Goal: Task Accomplishment & Management: Manage account settings

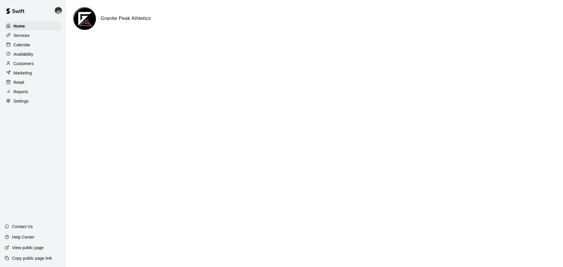
click at [36, 42] on div "Calendar" at bounding box center [33, 44] width 57 height 9
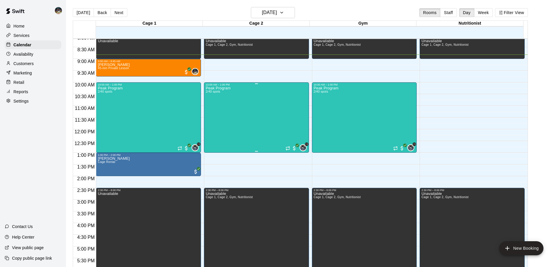
scroll to position [178, 0]
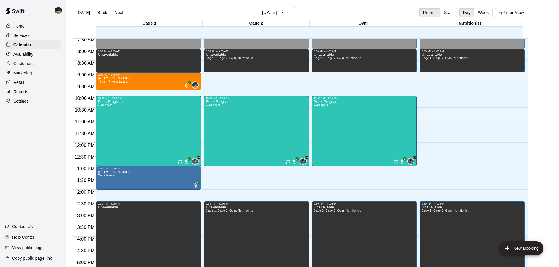
drag, startPoint x: 121, startPoint y: 11, endPoint x: 117, endPoint y: 11, distance: 3.8
click at [121, 11] on button "Next" at bounding box center [119, 12] width 16 height 9
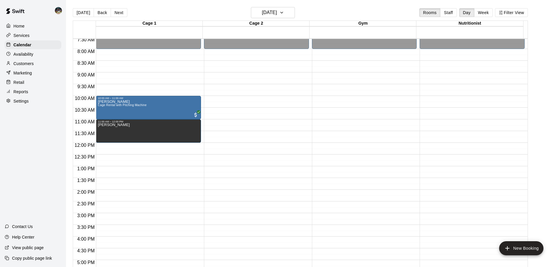
click at [97, 12] on button "Back" at bounding box center [102, 12] width 17 height 9
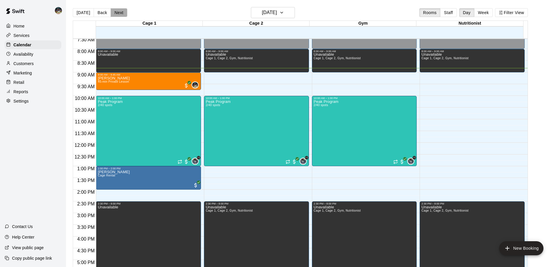
click at [120, 12] on button "Next" at bounding box center [119, 12] width 16 height 9
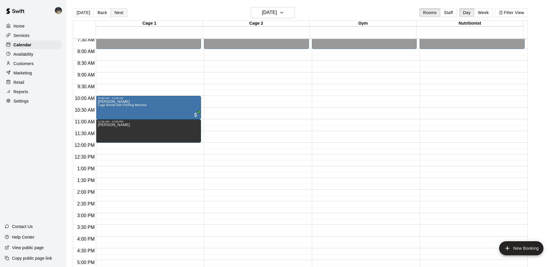
click at [119, 12] on button "Next" at bounding box center [119, 12] width 16 height 9
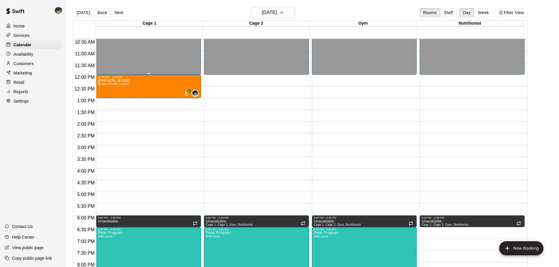
scroll to position [266, 0]
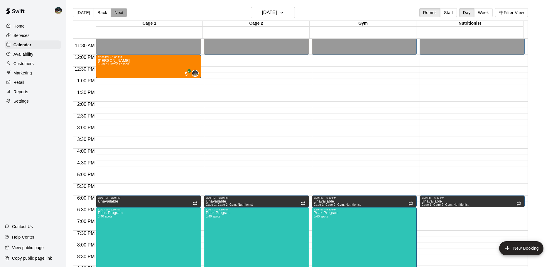
click at [118, 13] on button "Next" at bounding box center [119, 12] width 16 height 9
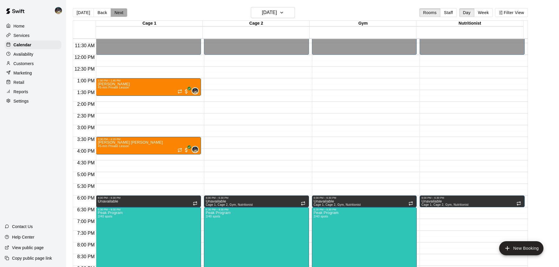
click at [114, 12] on button "Next" at bounding box center [119, 12] width 16 height 9
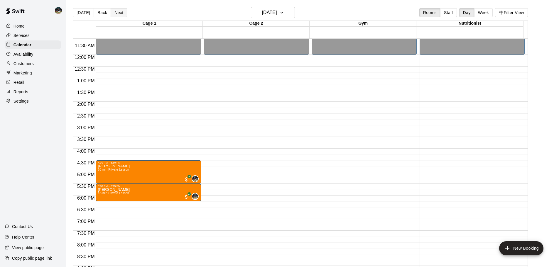
click at [118, 14] on button "Next" at bounding box center [119, 12] width 16 height 9
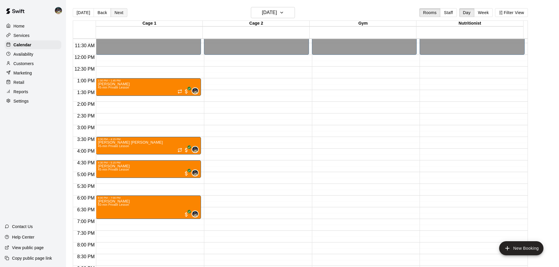
click at [118, 13] on button "Next" at bounding box center [119, 12] width 16 height 9
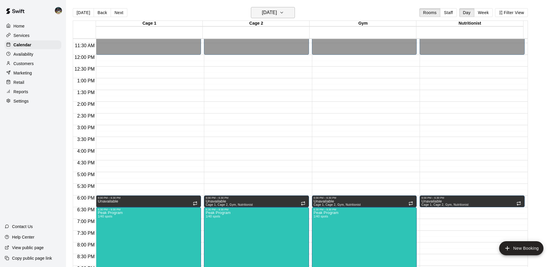
click at [281, 15] on button "[DATE]" at bounding box center [273, 12] width 44 height 11
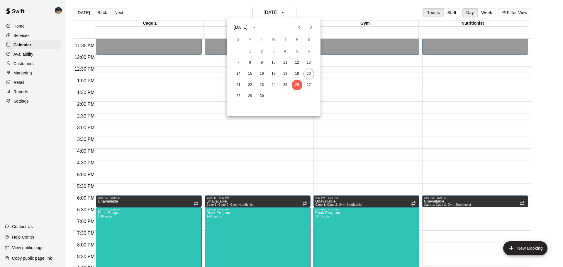
click at [281, 30] on icon "Next month" at bounding box center [311, 27] width 7 height 7
click at [281, 51] on button "2" at bounding box center [285, 51] width 11 height 11
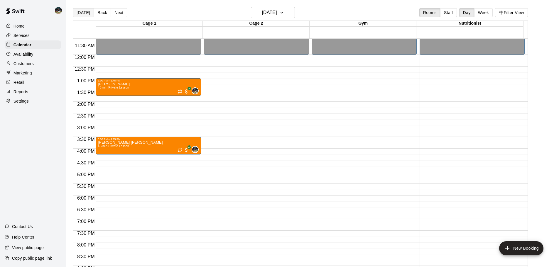
click at [84, 12] on button "[DATE]" at bounding box center [83, 12] width 21 height 9
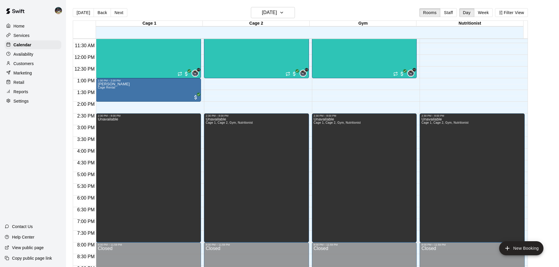
click at [40, 94] on div "Reports" at bounding box center [33, 91] width 57 height 9
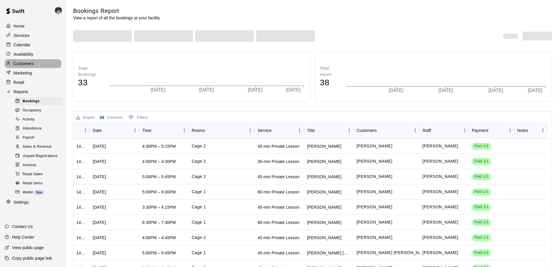
click at [36, 66] on div "Customers" at bounding box center [33, 63] width 57 height 9
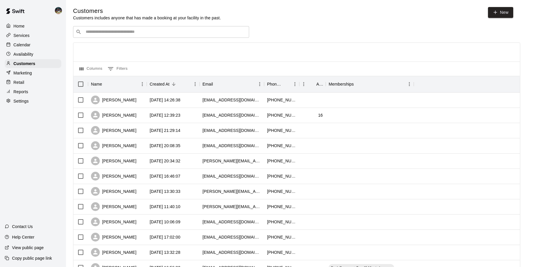
click at [156, 33] on input "Search customers by name or email" at bounding box center [165, 32] width 162 height 6
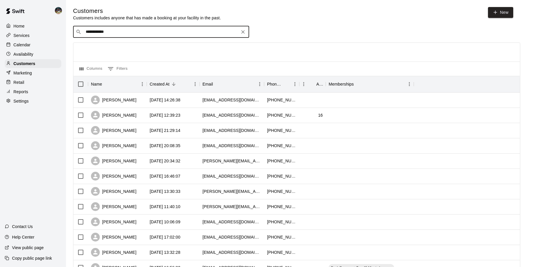
drag, startPoint x: 96, startPoint y: 33, endPoint x: 44, endPoint y: 41, distance: 52.3
click at [45, 41] on div "**********" at bounding box center [279, 253] width 559 height 506
type input "*******"
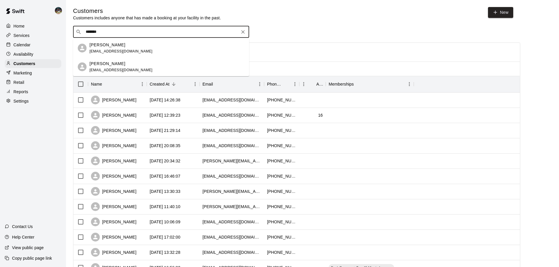
click at [113, 67] on div "[PERSON_NAME] [EMAIL_ADDRESS][DOMAIN_NAME]" at bounding box center [120, 67] width 63 height 13
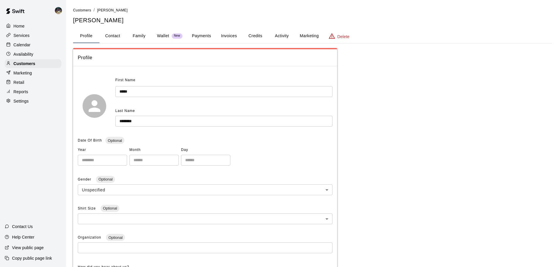
click at [274, 38] on div "Profile Contact Family Wallet New Payments Invoices Credits Activity Marketing …" at bounding box center [312, 36] width 479 height 14
click at [275, 38] on button "Activity" at bounding box center [281, 36] width 26 height 14
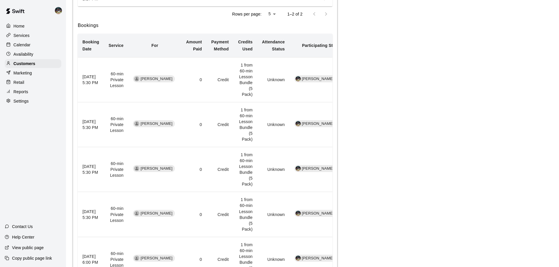
scroll to position [205, 0]
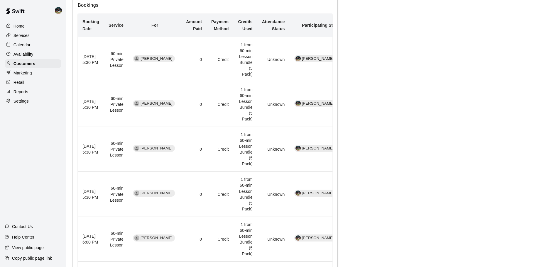
click at [28, 43] on p "Calendar" at bounding box center [21, 45] width 17 height 6
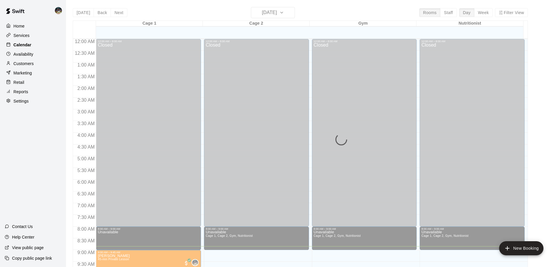
scroll to position [207, 0]
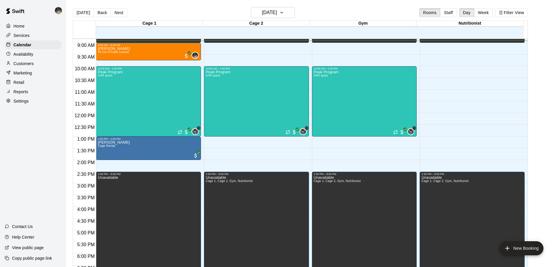
click at [37, 62] on div "Customers" at bounding box center [33, 63] width 57 height 9
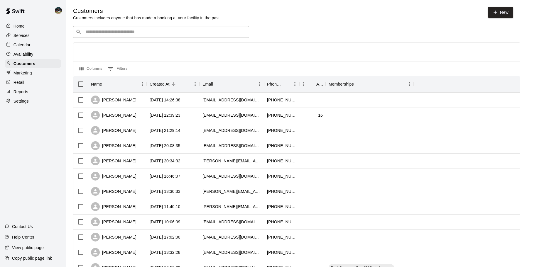
click at [128, 32] on input "Search customers by name or email" at bounding box center [165, 32] width 162 height 6
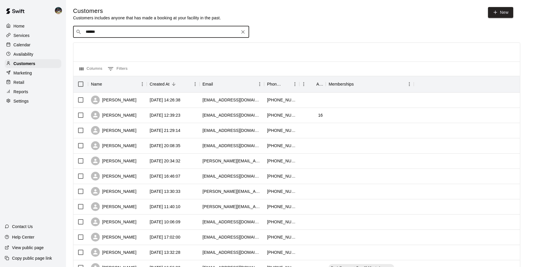
type input "*******"
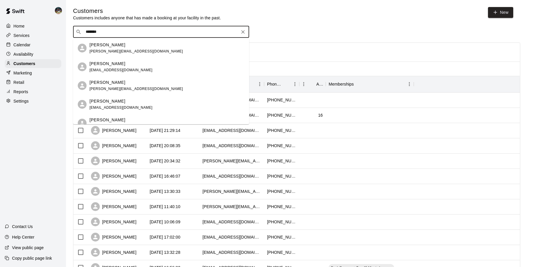
click at [126, 67] on div "[PERSON_NAME] [EMAIL_ADDRESS][DOMAIN_NAME]" at bounding box center [120, 67] width 63 height 13
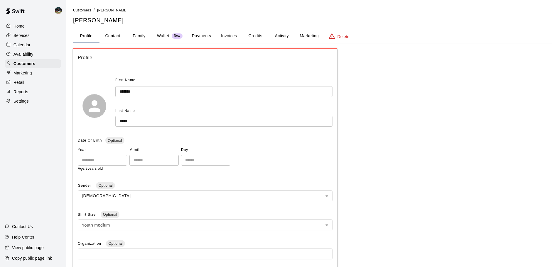
click at [138, 37] on button "Family" at bounding box center [139, 36] width 26 height 14
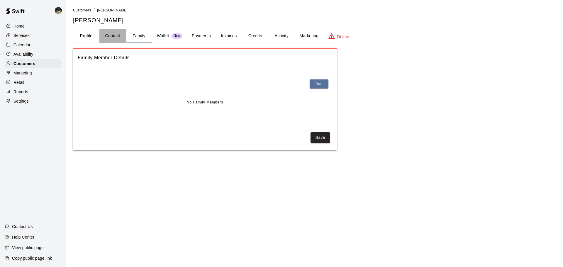
click at [109, 39] on button "Contact" at bounding box center [112, 36] width 26 height 14
select select "**"
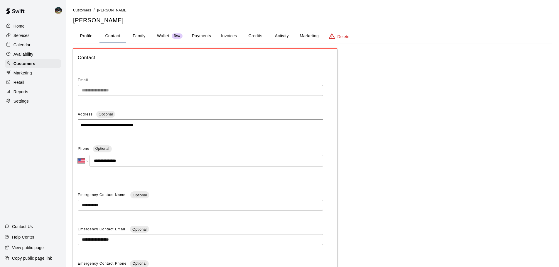
click at [88, 37] on button "Profile" at bounding box center [86, 36] width 26 height 14
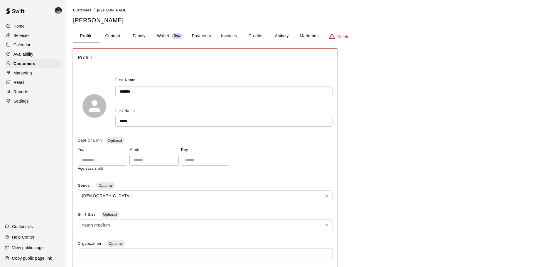
click at [41, 45] on div "Calendar" at bounding box center [33, 44] width 57 height 9
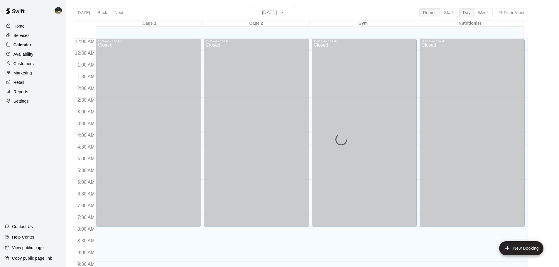
scroll to position [209, 0]
